Goal: Check status: Check status

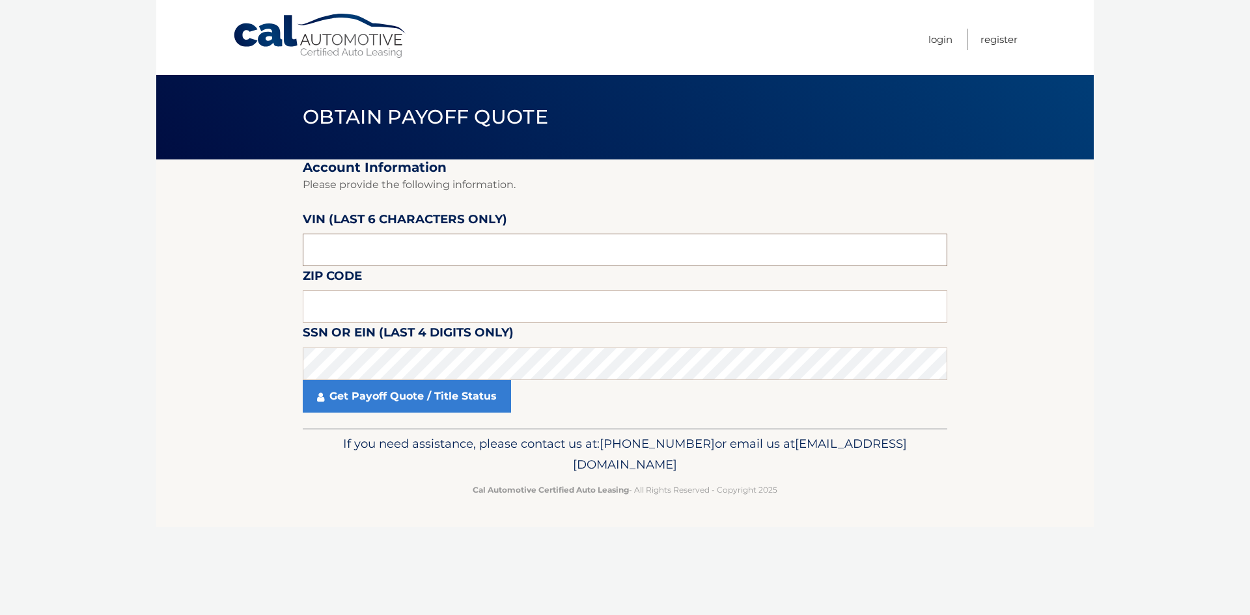
click at [370, 255] on input "text" at bounding box center [625, 250] width 644 height 33
type input "593122"
click at [370, 308] on input "text" at bounding box center [625, 306] width 644 height 33
type input "10543"
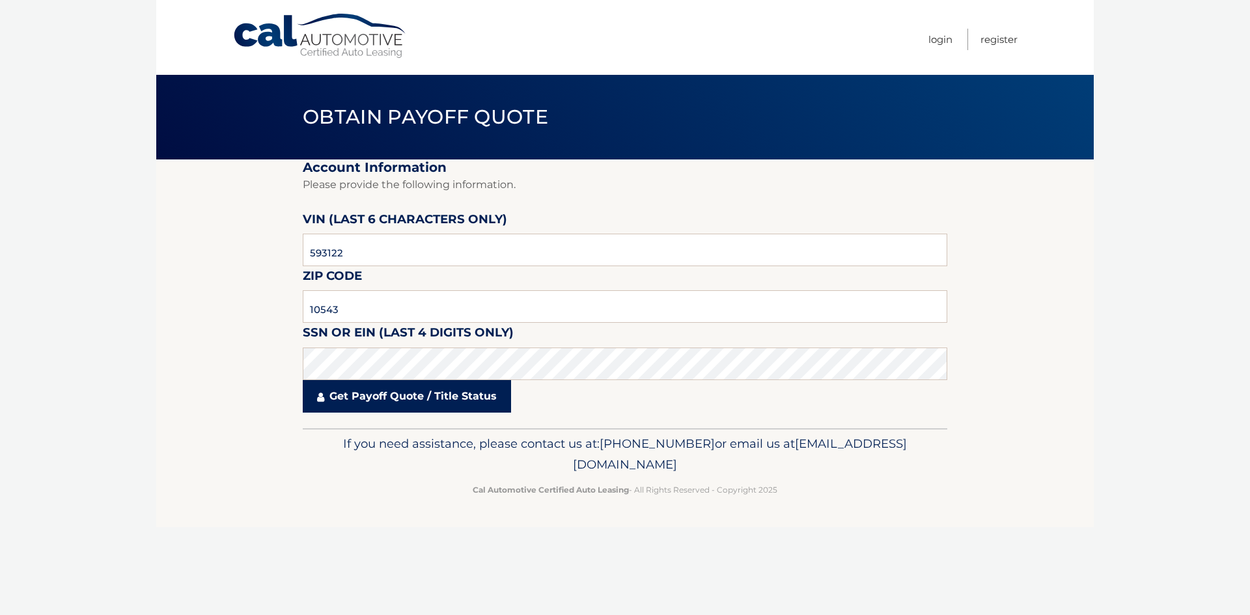
click at [381, 397] on link "Get Payoff Quote / Title Status" at bounding box center [407, 396] width 208 height 33
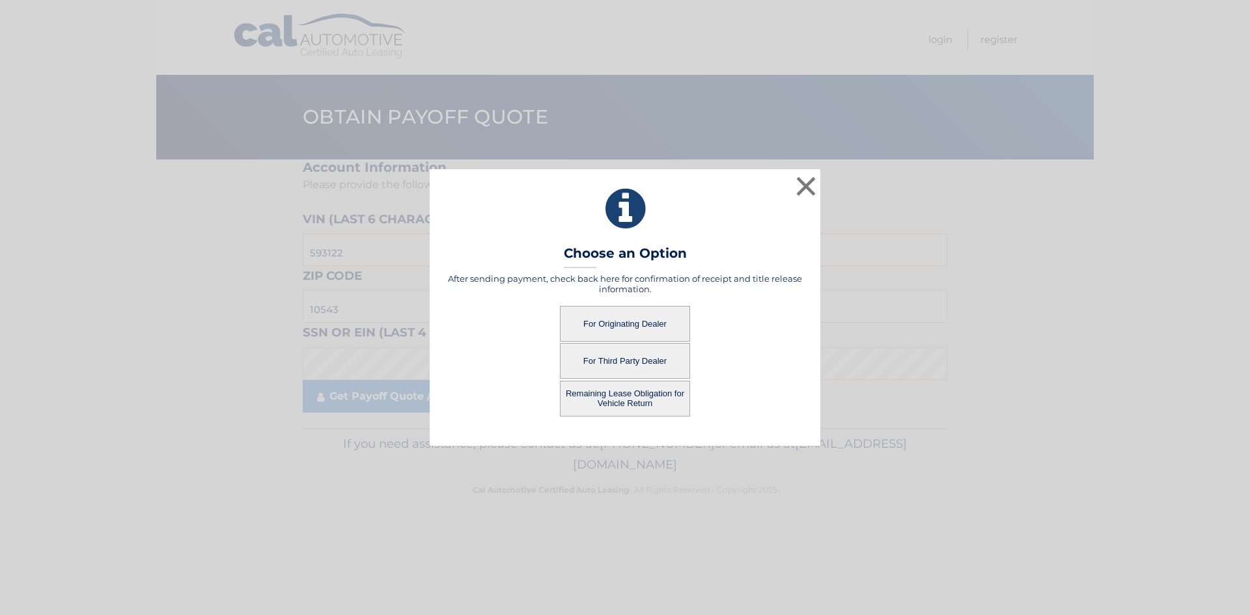
click at [655, 325] on button "For Originating Dealer" at bounding box center [625, 324] width 130 height 36
click at [639, 325] on button "For Originating Dealer" at bounding box center [625, 324] width 130 height 36
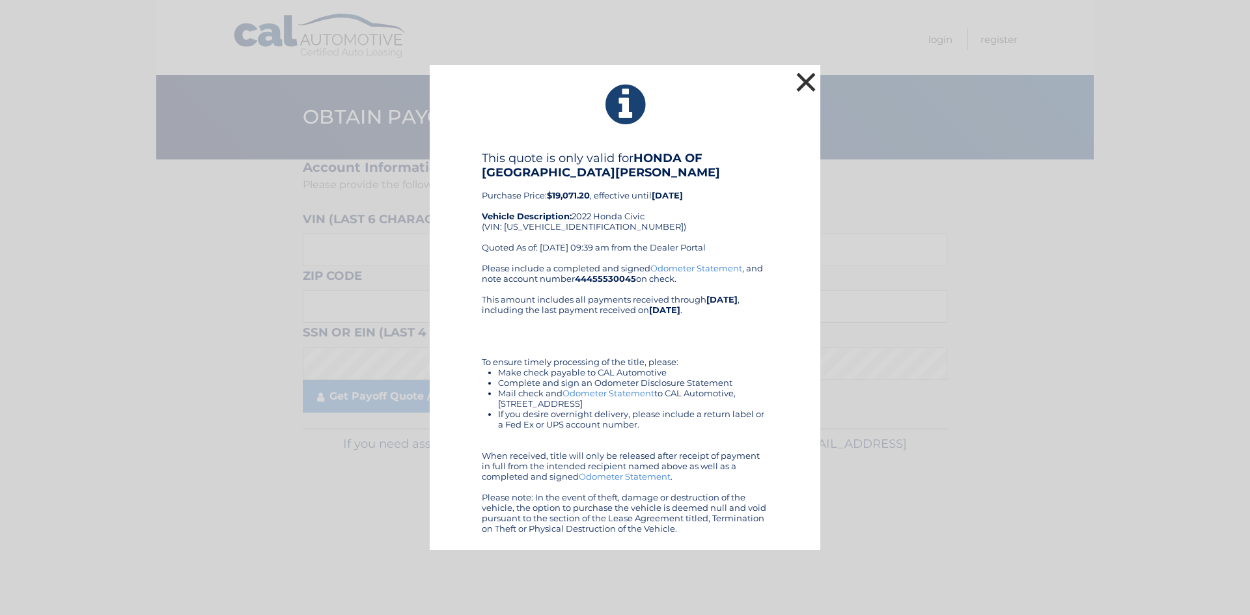
click at [808, 79] on button "×" at bounding box center [806, 82] width 26 height 26
